Goal: Book appointment/travel/reservation

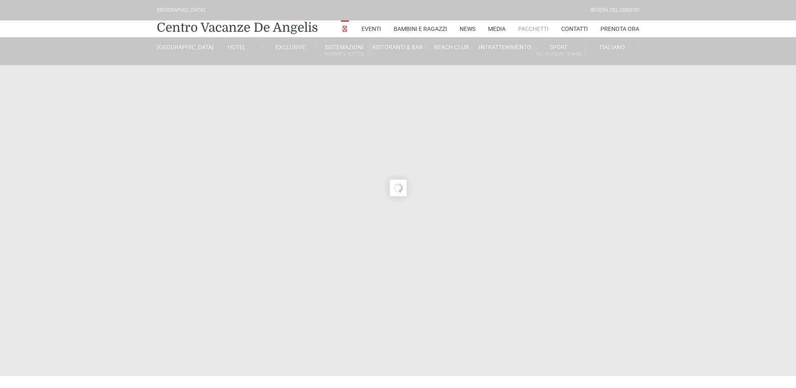
click at [532, 26] on link "Pacchetti" at bounding box center [533, 28] width 31 height 17
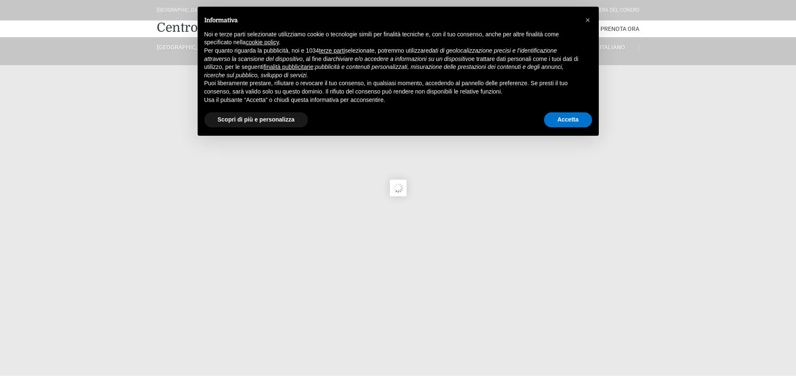
type input "23/08/2025"
type input "24/08/2025"
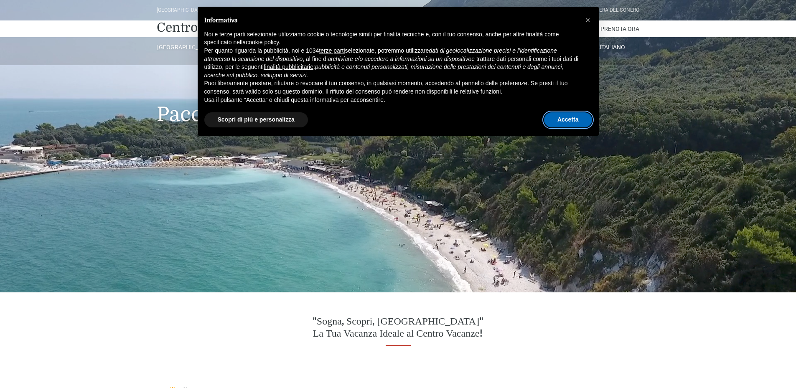
click at [574, 116] on button "Accetta" at bounding box center [568, 119] width 48 height 15
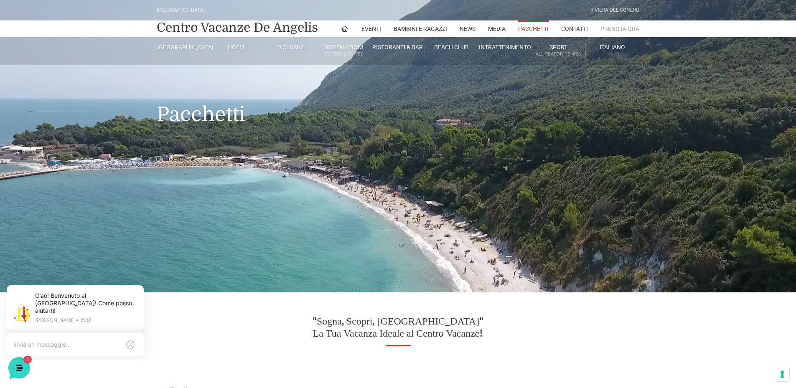
click at [620, 28] on link "Prenota Ora" at bounding box center [620, 28] width 39 height 17
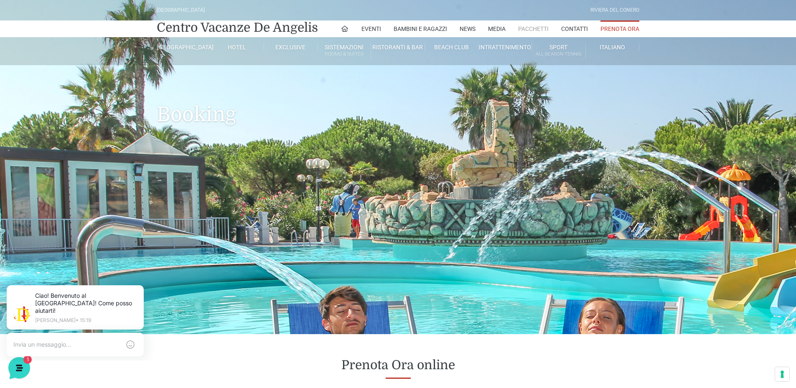
click at [533, 27] on link "Pacchetti" at bounding box center [533, 28] width 31 height 17
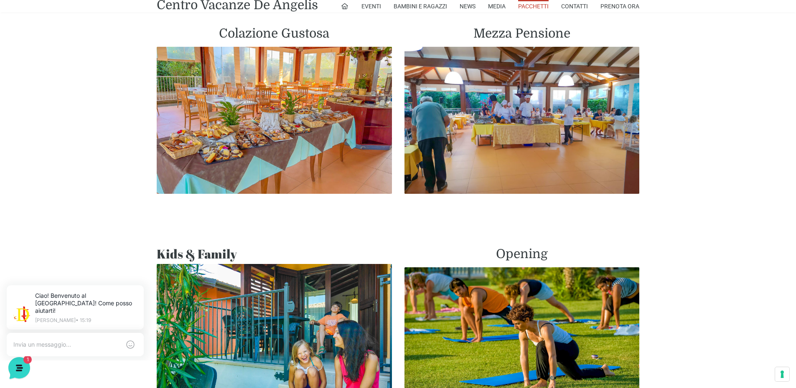
scroll to position [627, 0]
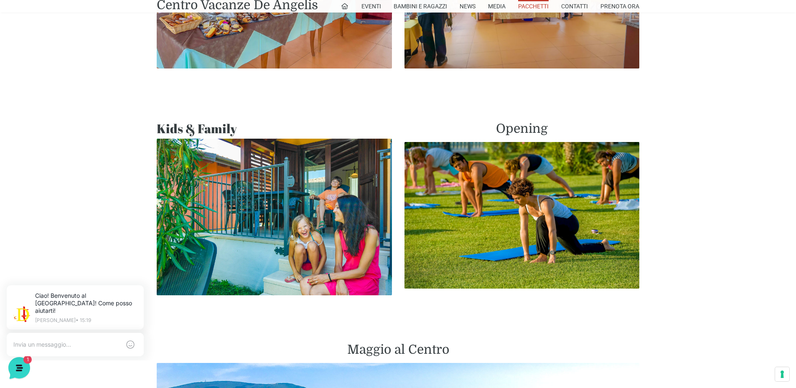
click at [186, 126] on h2 "Kids & Family" at bounding box center [274, 128] width 235 height 15
drag, startPoint x: 205, startPoint y: 124, endPoint x: 226, endPoint y: 120, distance: 21.8
click at [209, 124] on h2 "Kids & Family" at bounding box center [274, 128] width 235 height 15
click at [229, 121] on h2 "Kids & Family" at bounding box center [274, 128] width 235 height 15
click at [265, 208] on img at bounding box center [274, 217] width 235 height 157
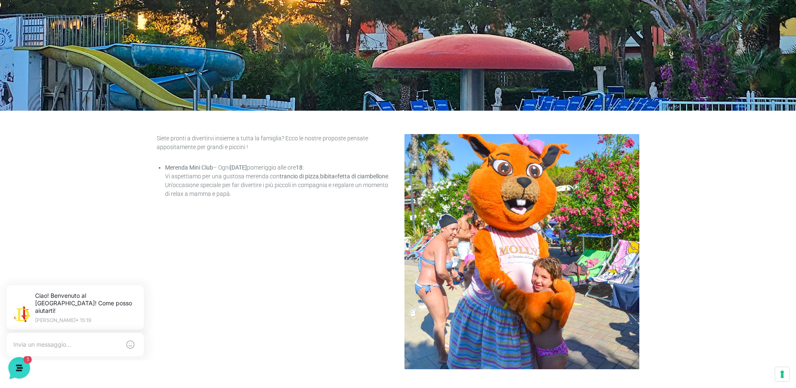
scroll to position [209, 0]
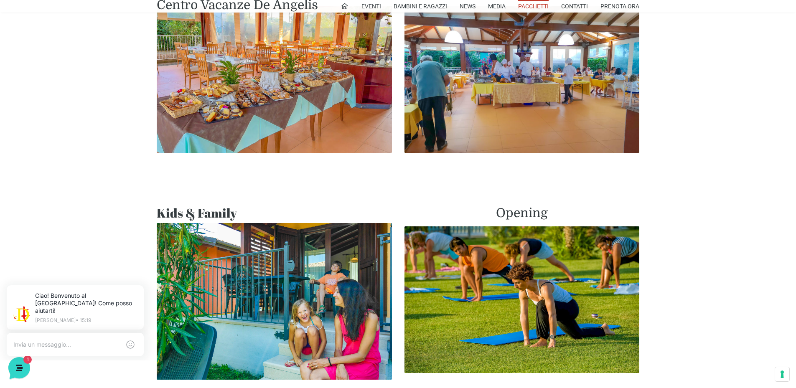
scroll to position [460, 0]
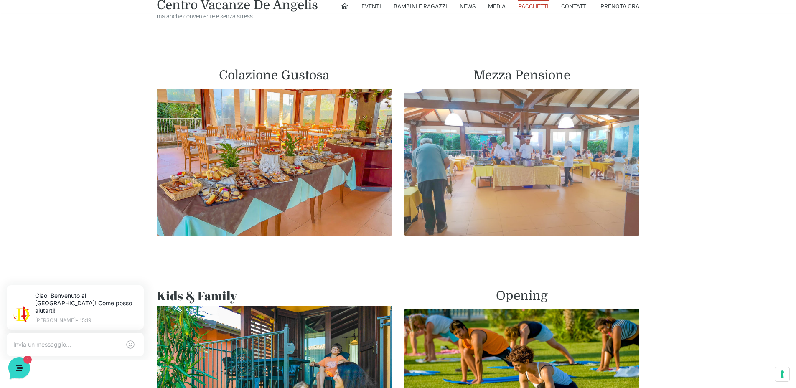
click at [508, 146] on img at bounding box center [522, 162] width 235 height 147
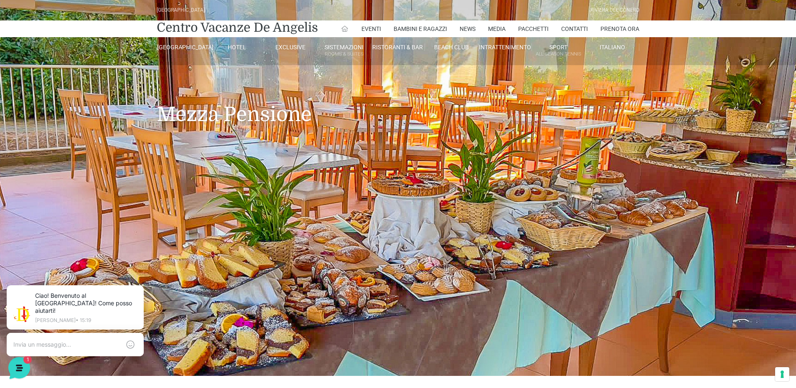
click at [342, 29] on icon at bounding box center [345, 29] width 8 height 8
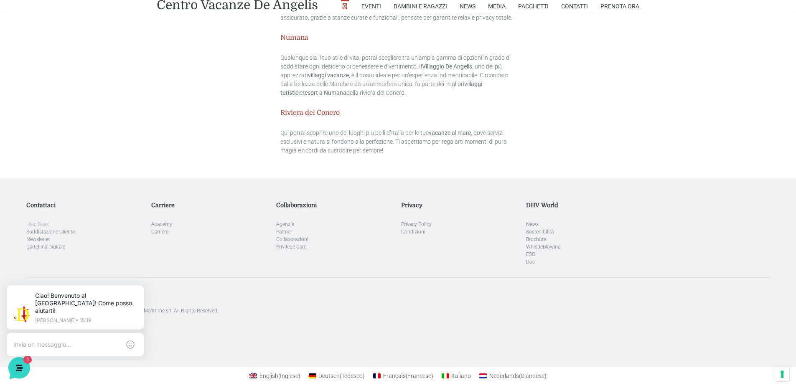
click at [37, 221] on link "Help Desk" at bounding box center [37, 224] width 23 height 6
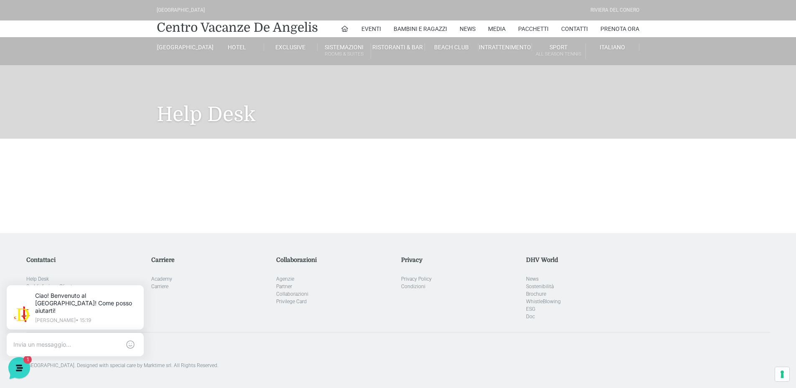
click at [196, 111] on h1 "Help Desk" at bounding box center [398, 102] width 483 height 74
click at [580, 26] on link "Contatti" at bounding box center [574, 28] width 27 height 17
